Goal: Information Seeking & Learning: Learn about a topic

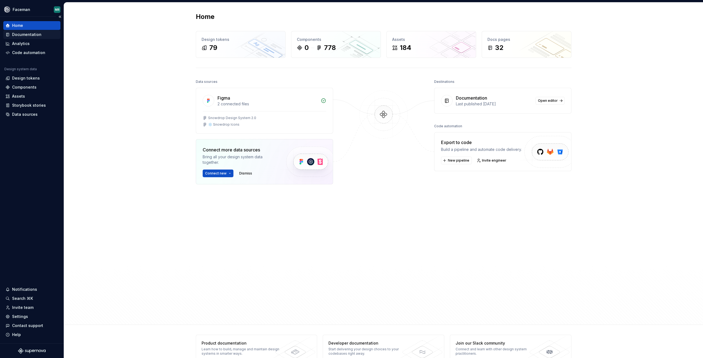
click at [34, 33] on div "Documentation" at bounding box center [26, 34] width 29 height 5
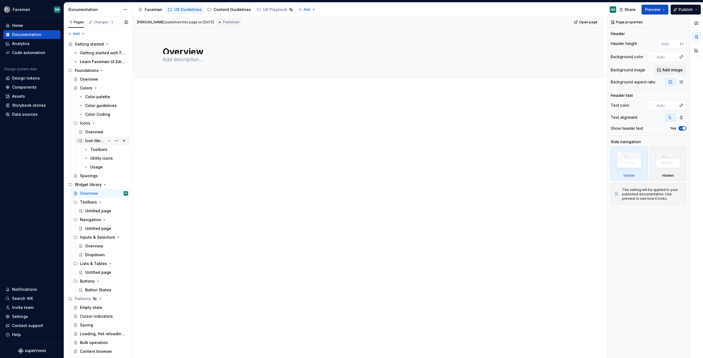
click at [109, 141] on icon "Page tree" at bounding box center [109, 141] width 1 height 1
click at [95, 97] on div "Color palette" at bounding box center [97, 96] width 25 height 5
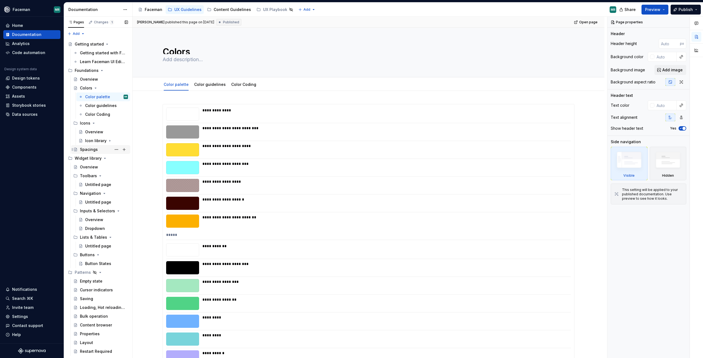
click at [90, 149] on div "Spacings" at bounding box center [89, 149] width 18 height 5
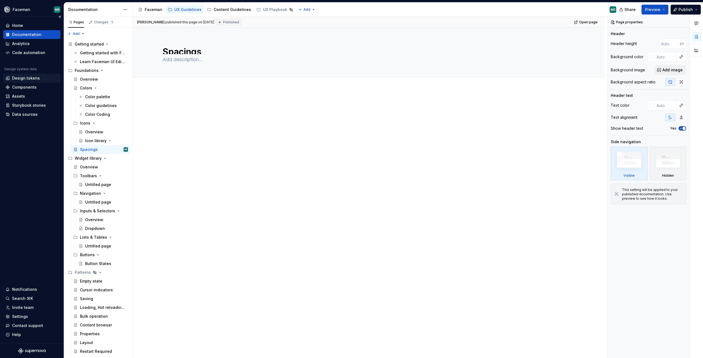
click at [25, 77] on div "Design tokens" at bounding box center [26, 78] width 28 height 5
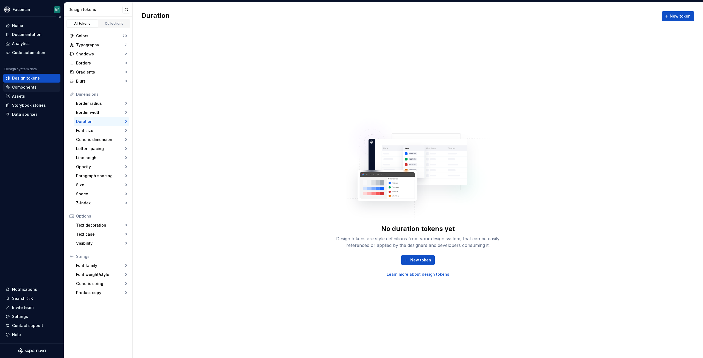
click at [30, 87] on div "Components" at bounding box center [24, 87] width 24 height 5
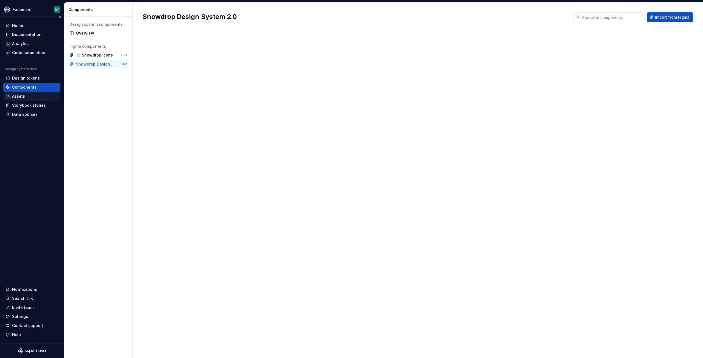
click at [26, 96] on div "Assets" at bounding box center [31, 96] width 53 height 5
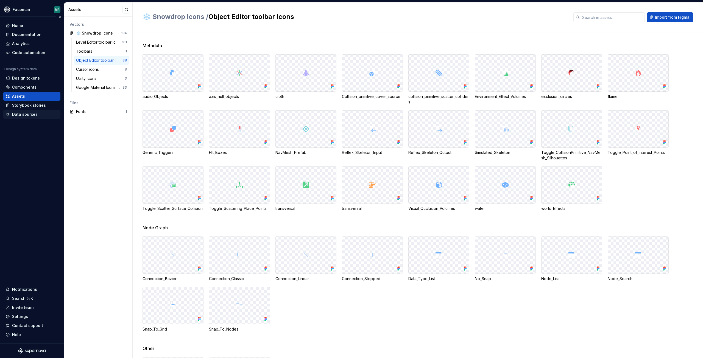
click at [26, 114] on div "Data sources" at bounding box center [25, 114] width 26 height 5
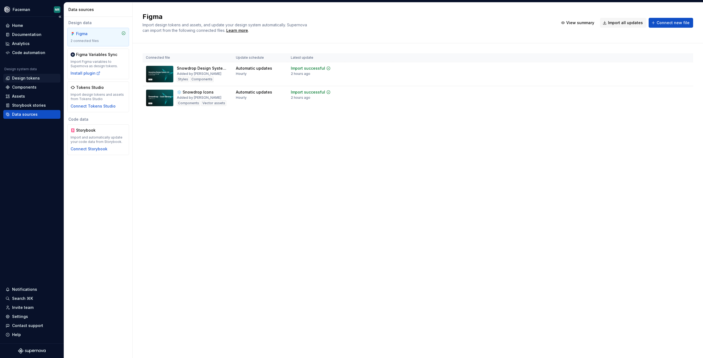
click at [27, 77] on div "Design tokens" at bounding box center [26, 78] width 28 height 5
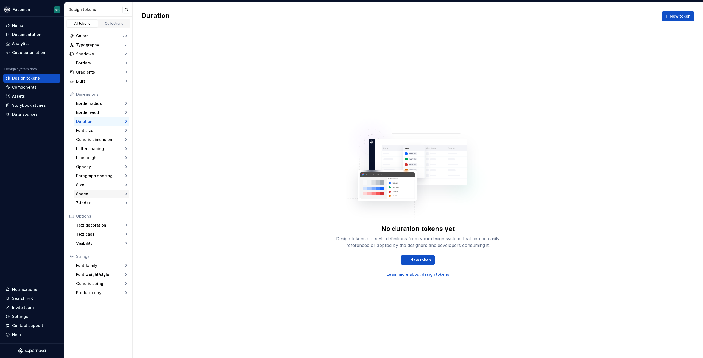
click at [84, 193] on div "Space" at bounding box center [100, 193] width 49 height 5
click at [85, 185] on div "Size" at bounding box center [100, 184] width 49 height 5
click at [89, 191] on div "Space 0" at bounding box center [101, 194] width 55 height 9
click at [89, 183] on div "Size" at bounding box center [100, 184] width 49 height 5
click at [85, 191] on div "Space 0" at bounding box center [101, 194] width 55 height 9
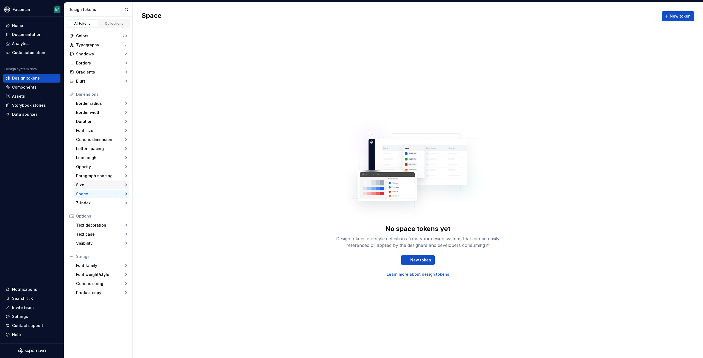
click at [90, 185] on div "Size" at bounding box center [100, 184] width 49 height 5
click at [92, 191] on div "Space 0" at bounding box center [101, 194] width 55 height 9
click at [94, 187] on div "Size" at bounding box center [100, 184] width 49 height 5
click at [430, 263] on span "New token" at bounding box center [420, 260] width 21 height 5
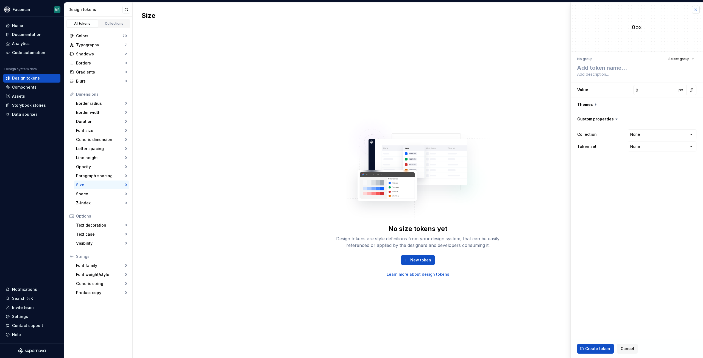
click at [696, 10] on button "button" at bounding box center [696, 10] width 8 height 8
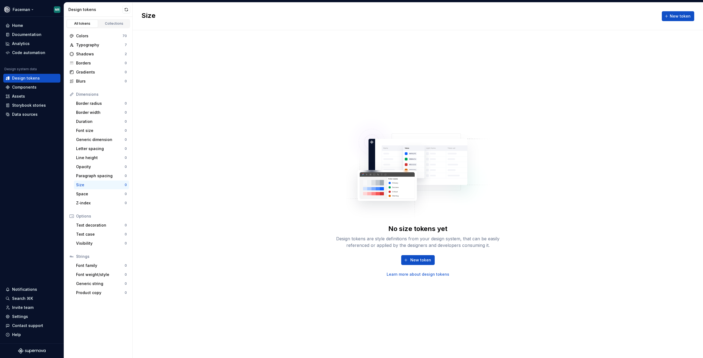
click at [32, 10] on html "Faceman MR Home Documentation Analytics Code automation Design system data Desi…" at bounding box center [351, 179] width 703 height 358
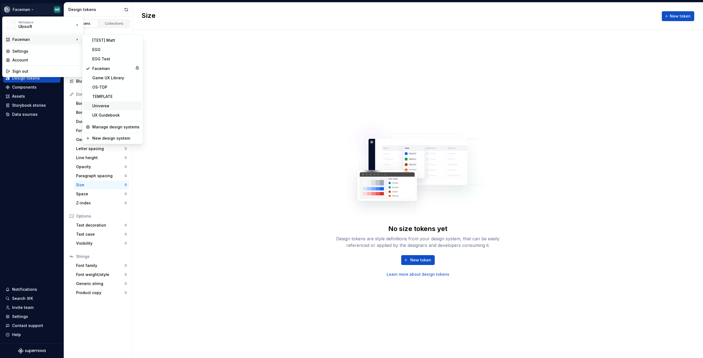
click at [112, 105] on div "Universe" at bounding box center [115, 105] width 47 height 5
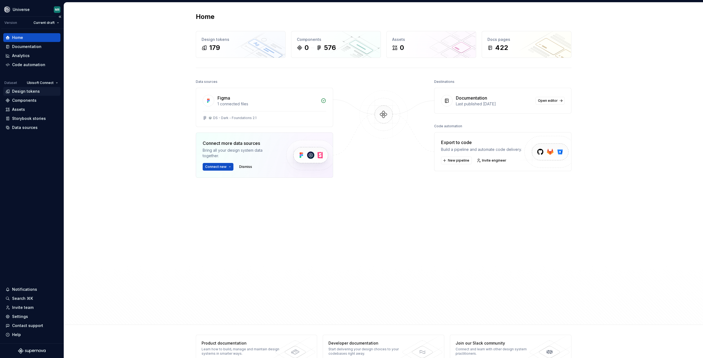
click at [21, 93] on div "Design tokens" at bounding box center [26, 91] width 28 height 5
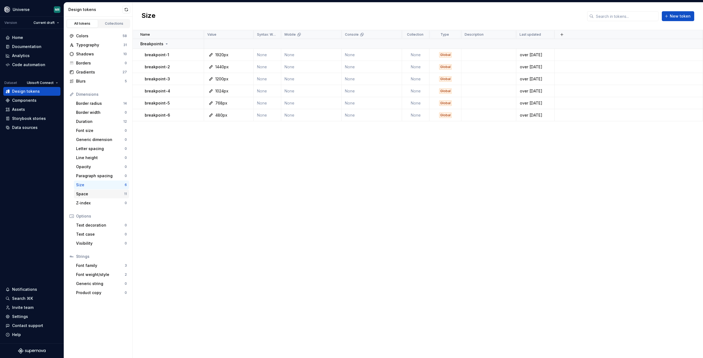
click at [93, 194] on div "Space" at bounding box center [100, 193] width 48 height 5
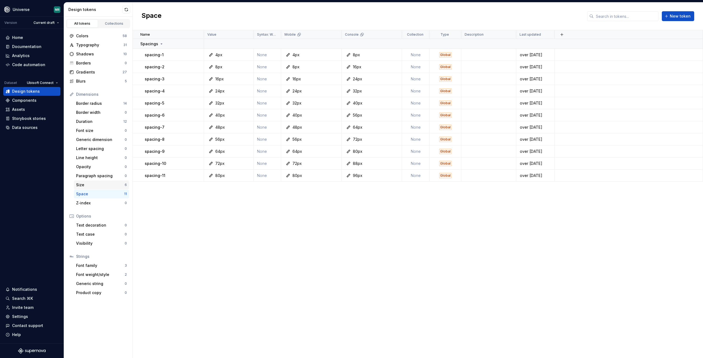
click at [94, 186] on div "Size" at bounding box center [100, 184] width 49 height 5
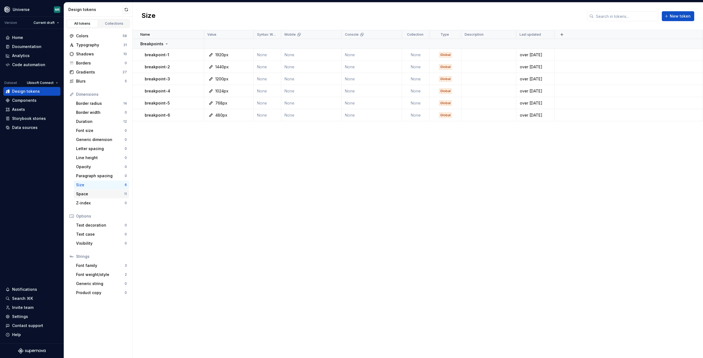
click at [94, 192] on div "Space" at bounding box center [100, 193] width 48 height 5
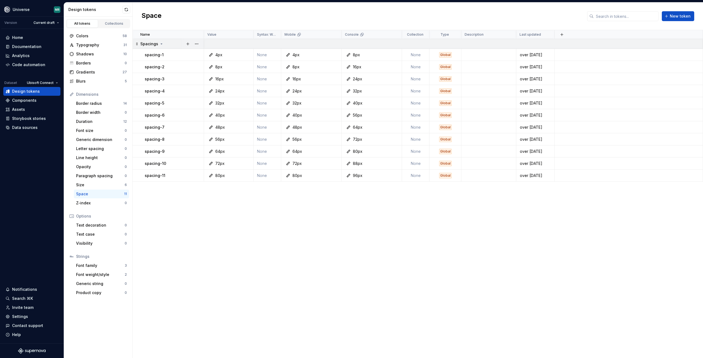
click at [160, 45] on icon at bounding box center [161, 44] width 4 height 4
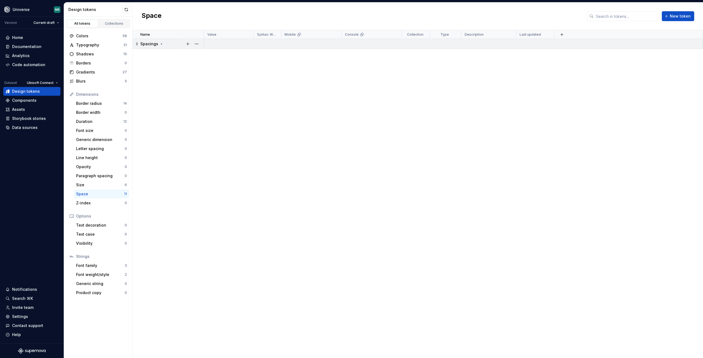
click at [161, 44] on icon at bounding box center [161, 43] width 1 height 1
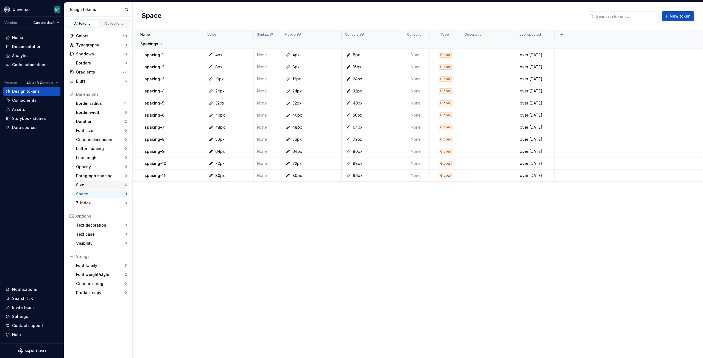
click at [101, 189] on div "Size 6" at bounding box center [101, 185] width 55 height 9
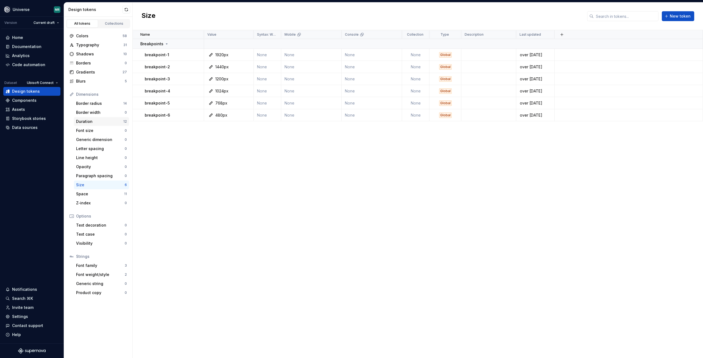
click at [93, 121] on div "Duration" at bounding box center [99, 121] width 47 height 5
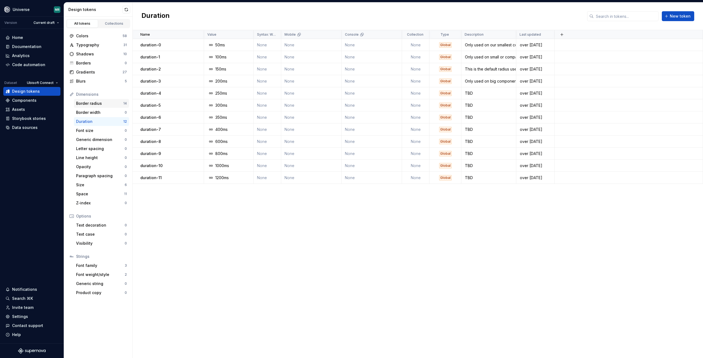
click at [93, 103] on div "Border radius" at bounding box center [99, 103] width 47 height 5
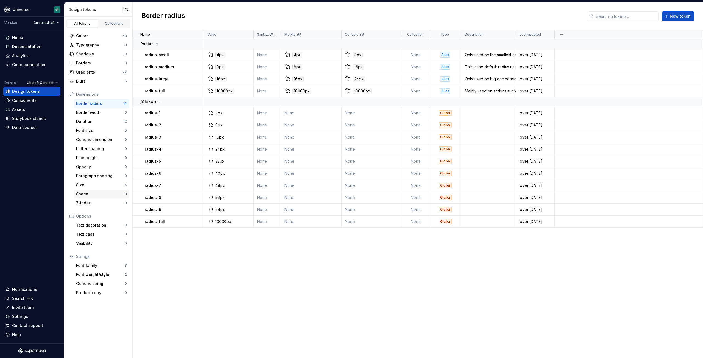
click at [96, 194] on div "Space" at bounding box center [100, 193] width 48 height 5
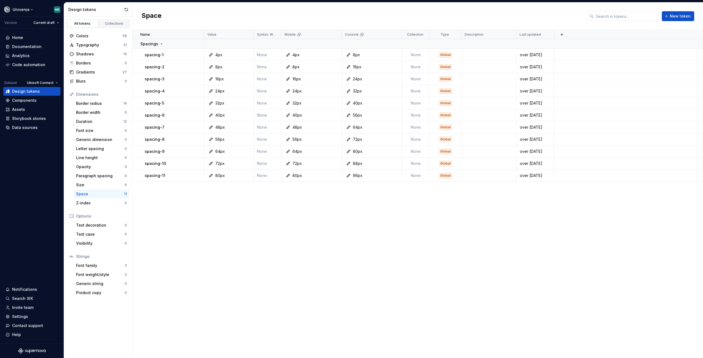
click at [34, 5] on html "Universe MR Version Current draft Home Documentation Analytics Code automation …" at bounding box center [351, 179] width 703 height 358
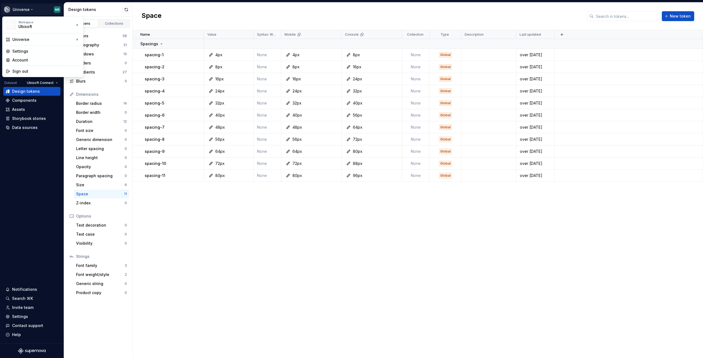
click at [32, 8] on html "Universe MR Version Current draft Home Documentation Analytics Code automation …" at bounding box center [351, 179] width 703 height 358
click at [39, 37] on div "Universe" at bounding box center [43, 39] width 62 height 5
click at [109, 70] on div "Faceman" at bounding box center [112, 68] width 41 height 5
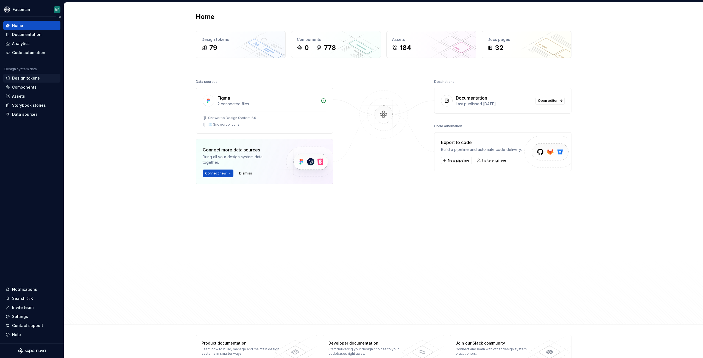
click at [24, 77] on div "Design tokens" at bounding box center [26, 78] width 28 height 5
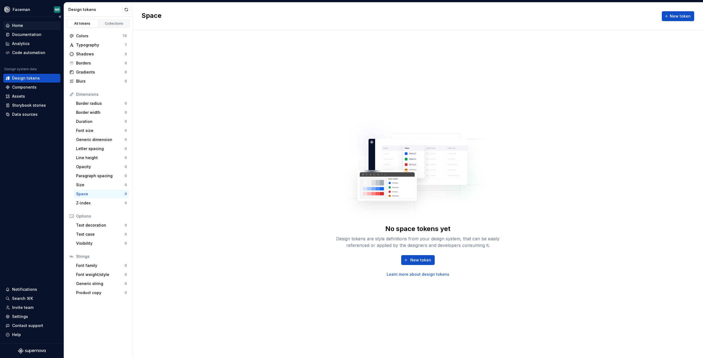
click at [25, 23] on div "Home" at bounding box center [31, 25] width 53 height 5
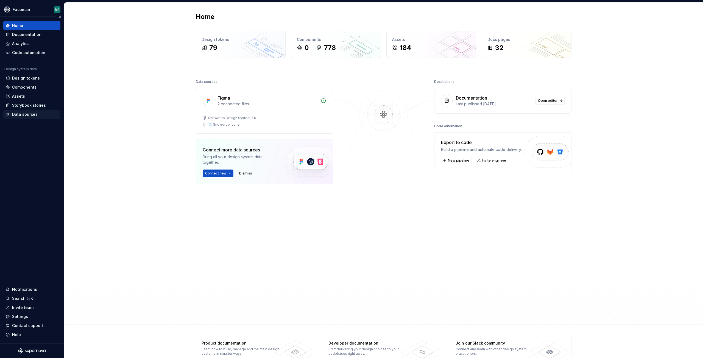
click at [32, 113] on div "Data sources" at bounding box center [25, 114] width 26 height 5
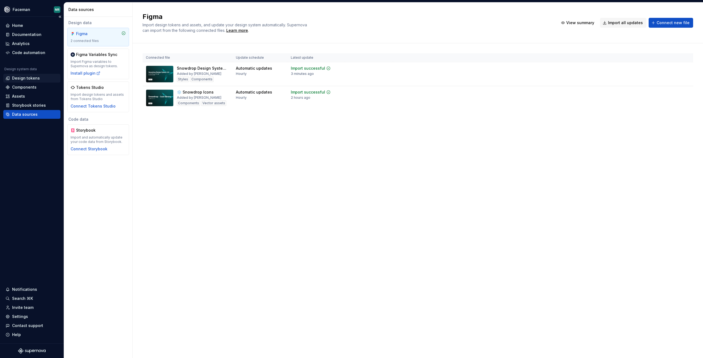
click at [28, 76] on div "Design tokens" at bounding box center [26, 78] width 28 height 5
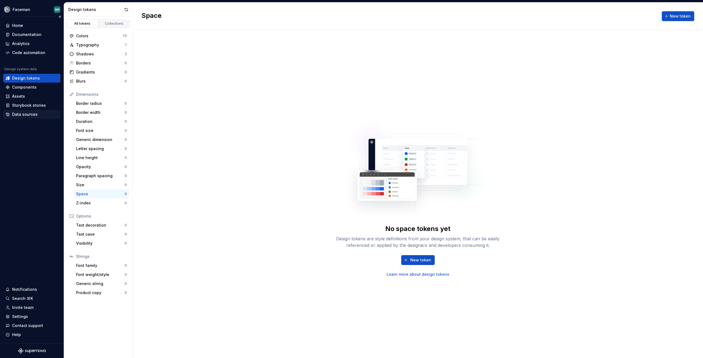
click at [28, 112] on div "Data sources" at bounding box center [25, 114] width 26 height 5
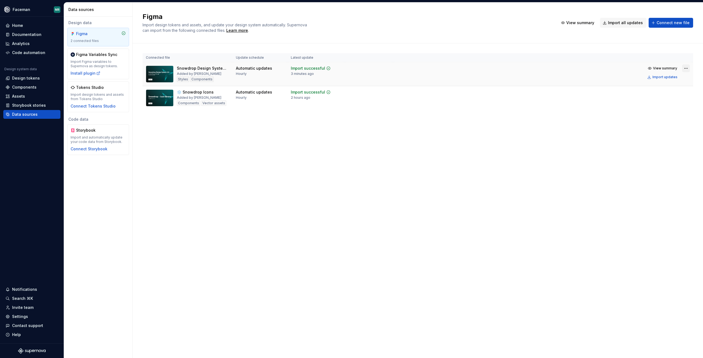
click at [688, 68] on html "Faceman MR Home Documentation Analytics Code automation Design system data Desi…" at bounding box center [351, 179] width 703 height 358
click at [658, 81] on div "Edit import scope" at bounding box center [669, 78] width 63 height 5
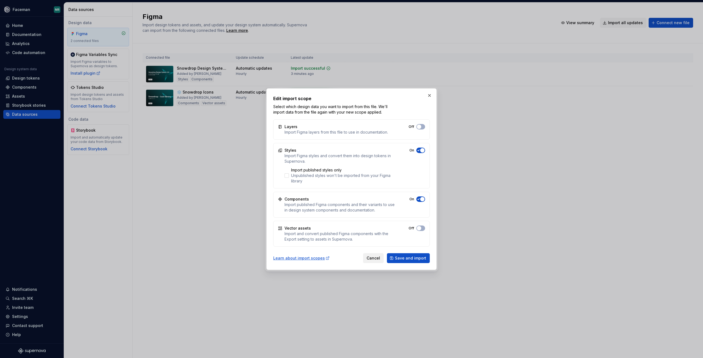
click at [370, 259] on span "Cancel" at bounding box center [373, 258] width 13 height 5
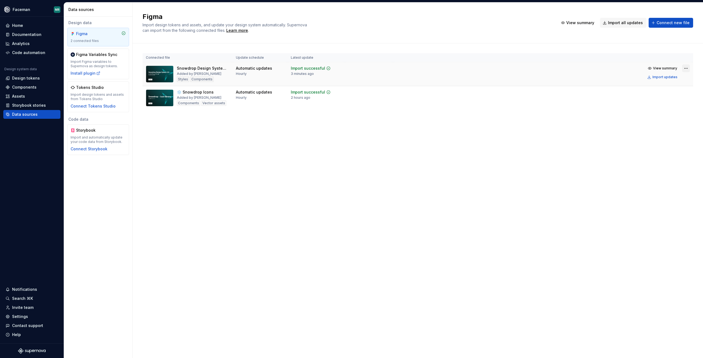
click at [684, 66] on html "Faceman MR Home Documentation Analytics Code automation Design system data Desi…" at bounding box center [351, 179] width 703 height 358
click at [655, 80] on div "Edit import scope" at bounding box center [669, 78] width 63 height 5
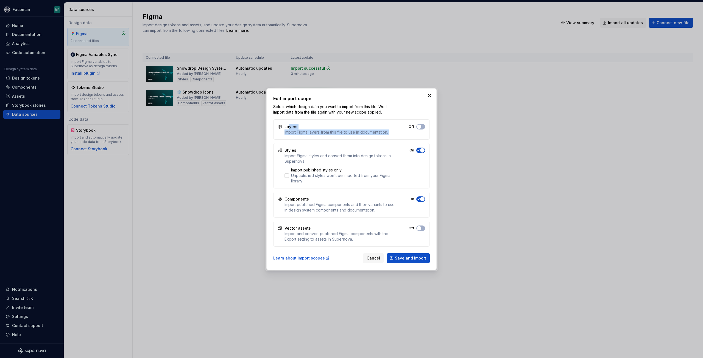
drag, startPoint x: 288, startPoint y: 128, endPoint x: 396, endPoint y: 130, distance: 108.5
click at [396, 130] on div "Layers Import Figma layers from this file to use in documentation. Off" at bounding box center [351, 129] width 157 height 20
click at [418, 125] on span "button" at bounding box center [419, 127] width 4 height 4
click at [410, 260] on span "Save and import" at bounding box center [410, 258] width 31 height 5
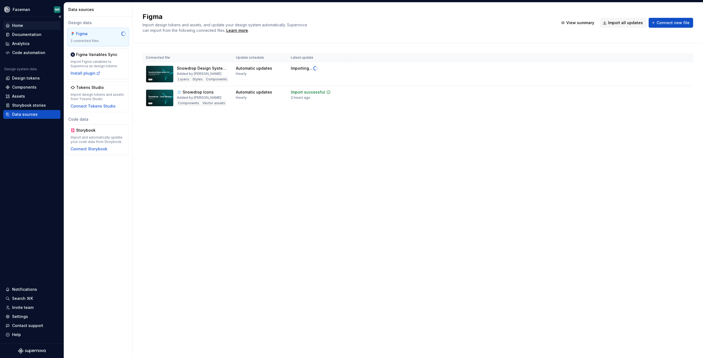
click at [23, 26] on div "Home" at bounding box center [31, 25] width 53 height 5
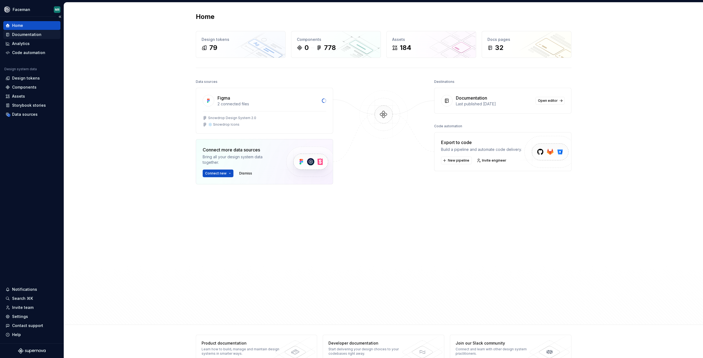
click at [39, 35] on div "Documentation" at bounding box center [26, 34] width 29 height 5
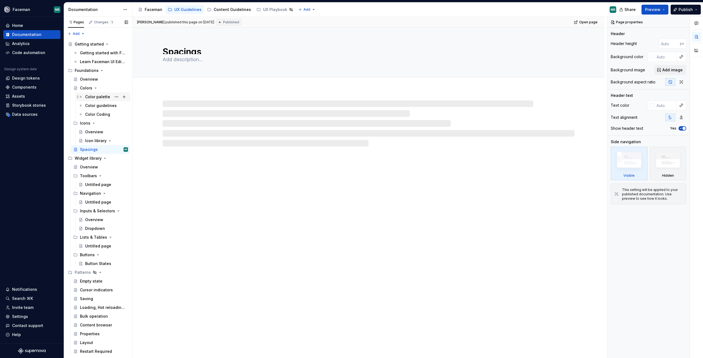
click at [98, 97] on div "Color palette" at bounding box center [97, 96] width 25 height 5
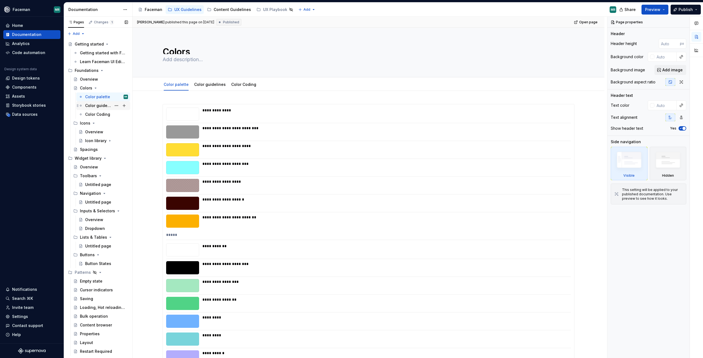
click at [99, 108] on div "Color guidelines" at bounding box center [98, 105] width 26 height 5
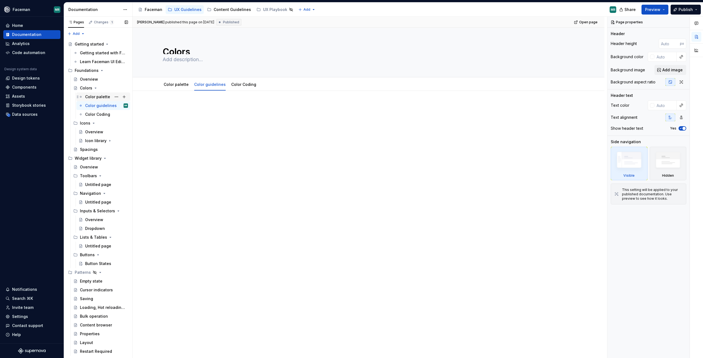
click at [99, 98] on div "Color palette" at bounding box center [97, 96] width 25 height 5
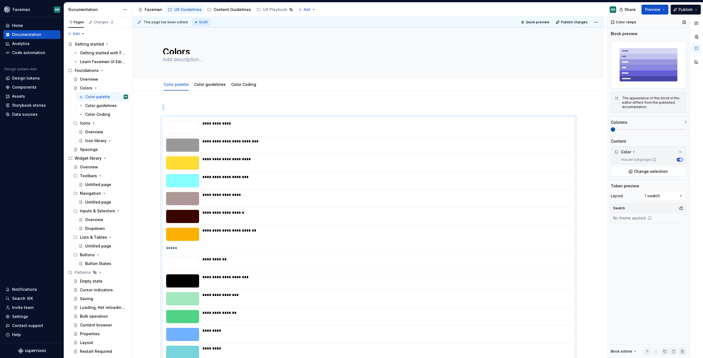
scroll to position [101, 0]
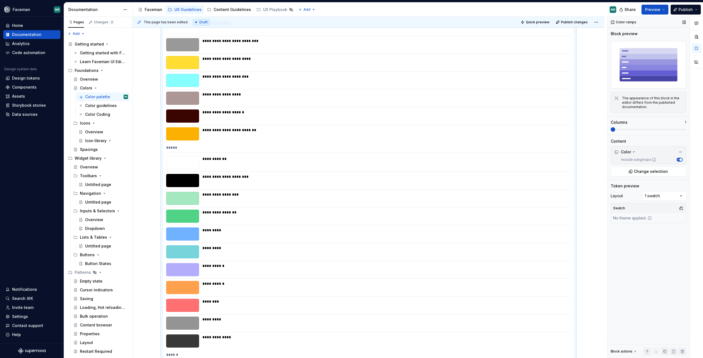
click at [611, 132] on span at bounding box center [613, 129] width 4 height 4
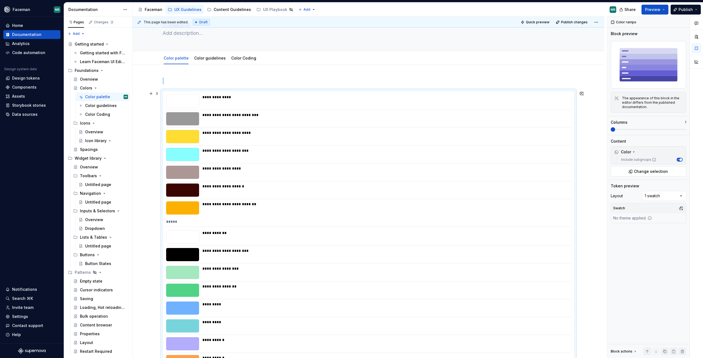
scroll to position [0, 0]
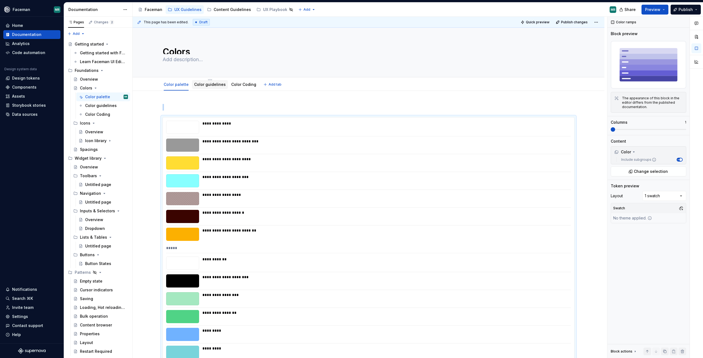
click at [211, 82] on link "Color guidelines" at bounding box center [210, 84] width 32 height 5
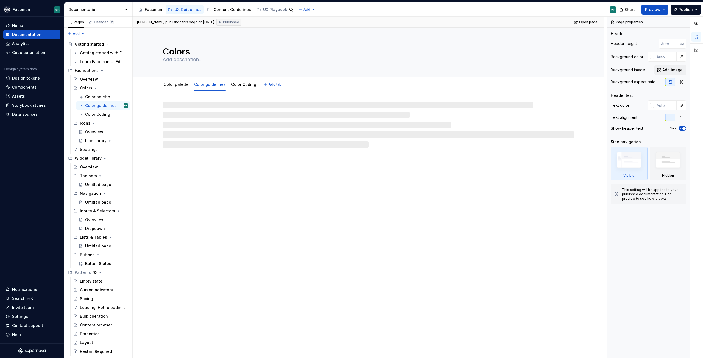
click at [174, 85] on link "Color palette" at bounding box center [176, 84] width 25 height 5
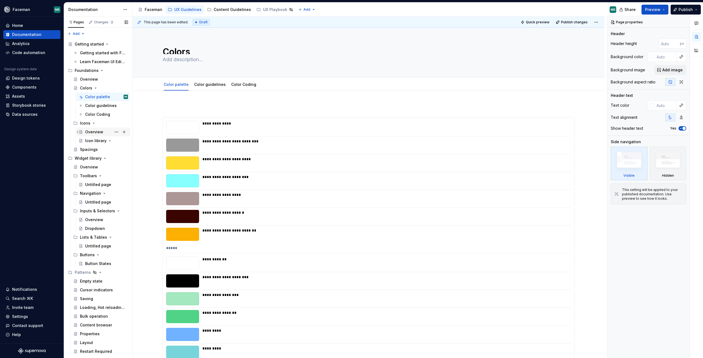
click at [92, 132] on div "Overview" at bounding box center [94, 131] width 18 height 5
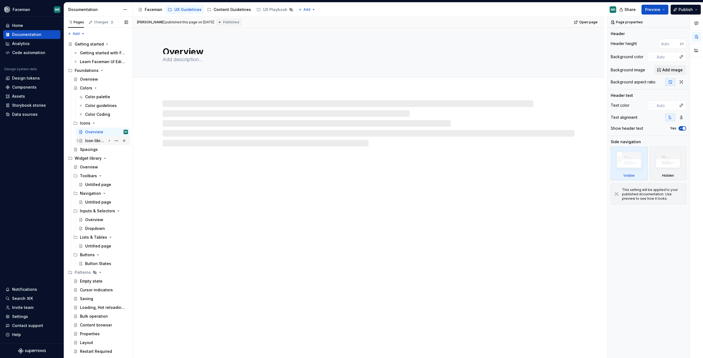
click at [93, 141] on div "Icon library" at bounding box center [95, 140] width 21 height 5
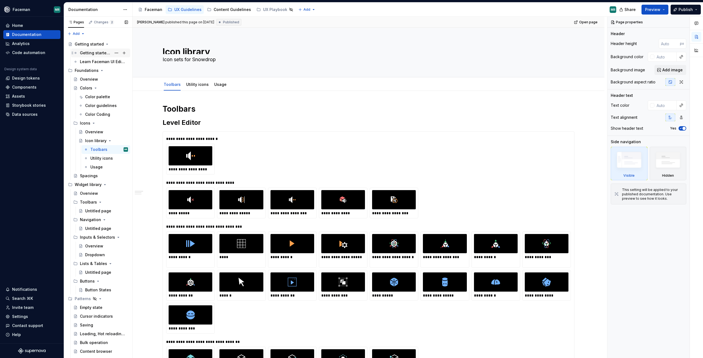
click at [92, 54] on div "Getting started with Faceman" at bounding box center [96, 52] width 32 height 5
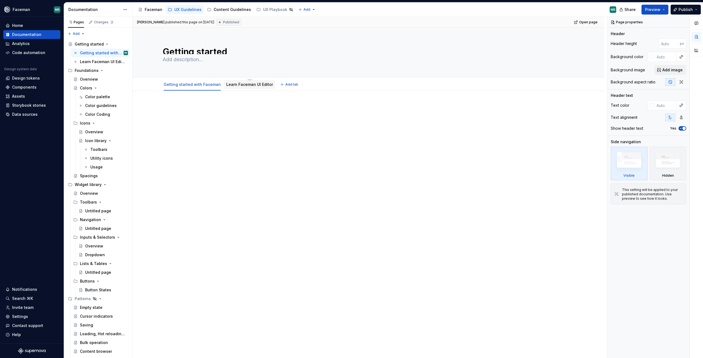
click at [247, 85] on link "Learn Faceman UI Editor" at bounding box center [249, 84] width 47 height 5
click at [92, 52] on div "Getting started with Faceman" at bounding box center [96, 52] width 32 height 5
click at [105, 45] on icon "Page tree" at bounding box center [107, 44] width 4 height 4
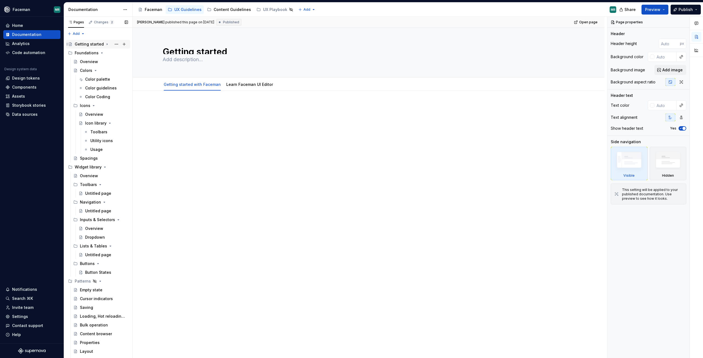
click at [107, 45] on icon "Page tree" at bounding box center [107, 44] width 1 height 1
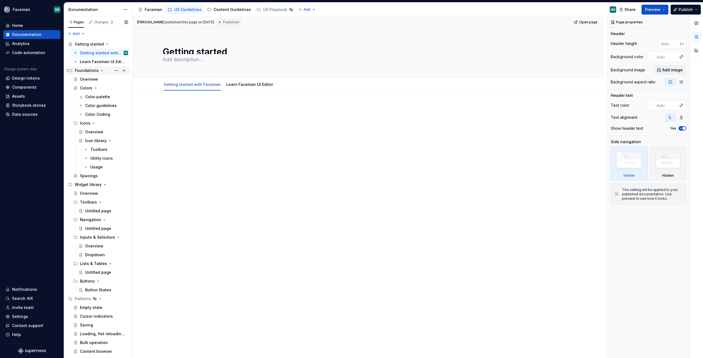
click at [101, 71] on icon "Page tree" at bounding box center [102, 70] width 4 height 4
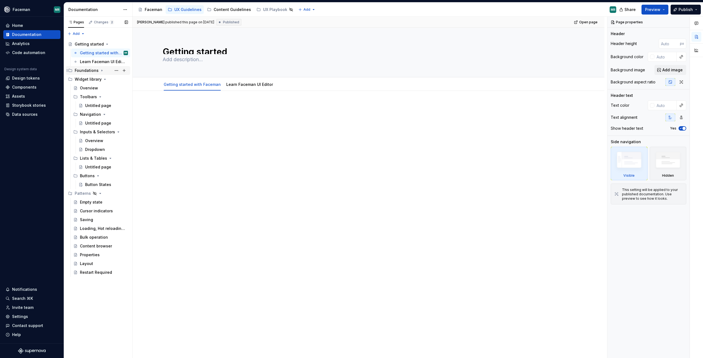
click at [102, 71] on icon "Page tree" at bounding box center [102, 70] width 1 height 1
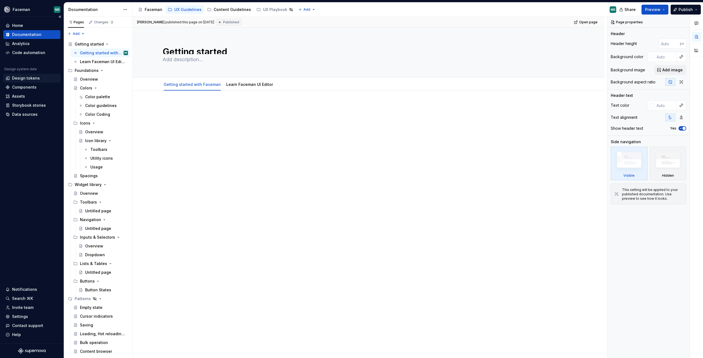
type textarea "*"
click at [26, 77] on div "Design tokens" at bounding box center [26, 78] width 28 height 5
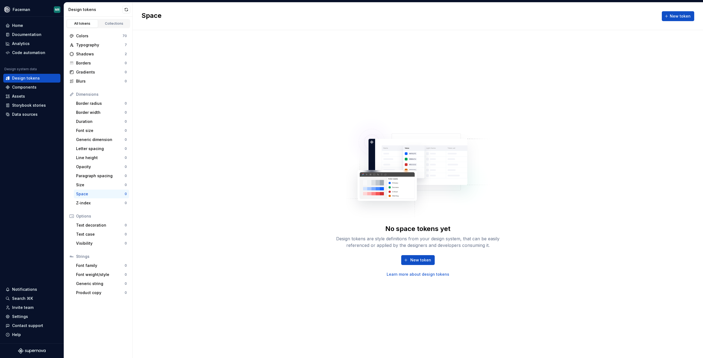
click at [90, 193] on div "Space" at bounding box center [100, 193] width 49 height 5
